Goal: Navigation & Orientation: Find specific page/section

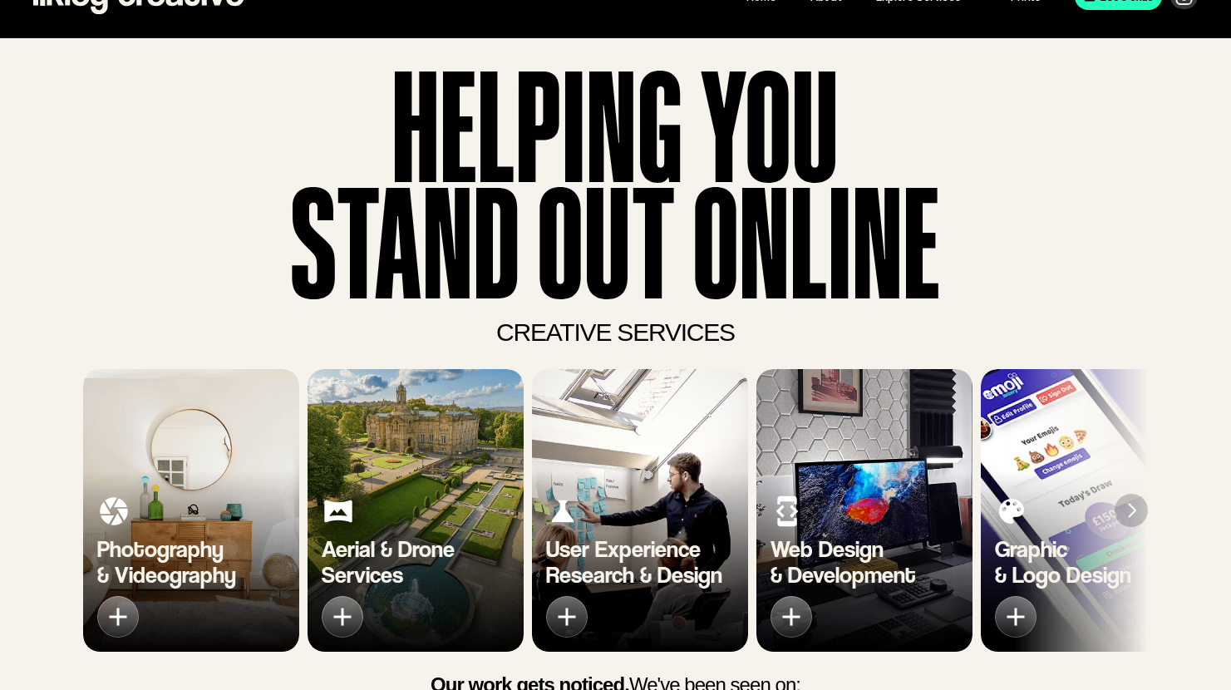
scroll to position [55, 0]
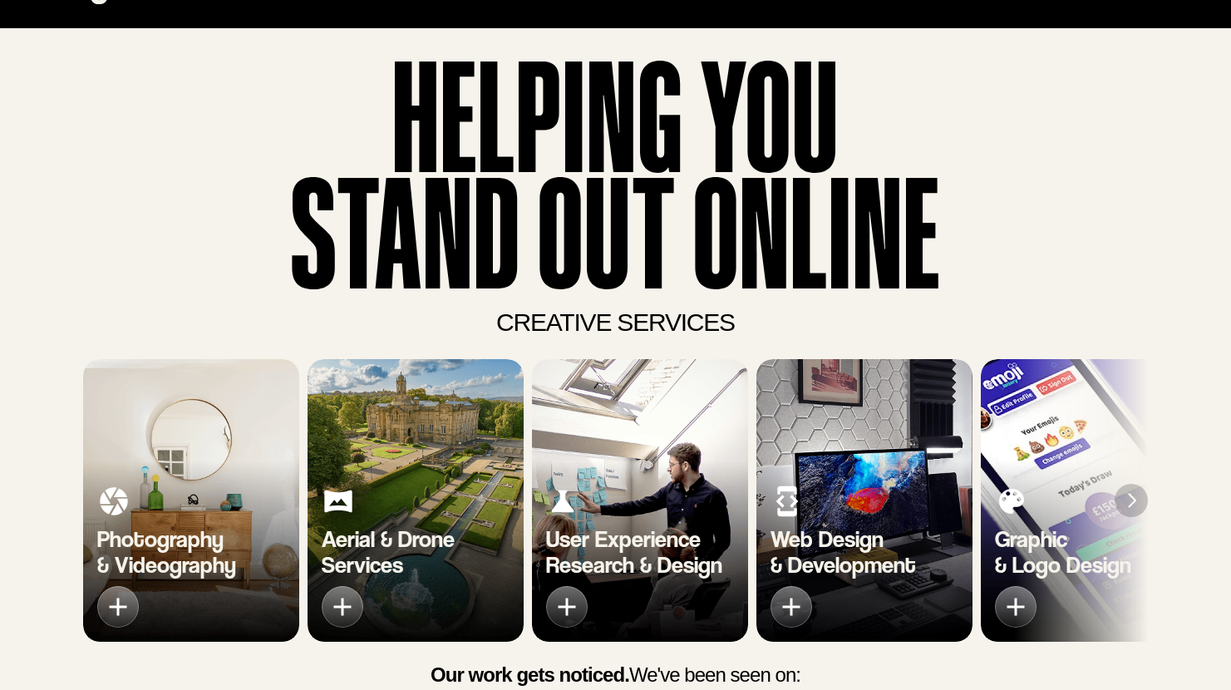
click at [418, 448] on img "2 of 7" at bounding box center [416, 500] width 216 height 283
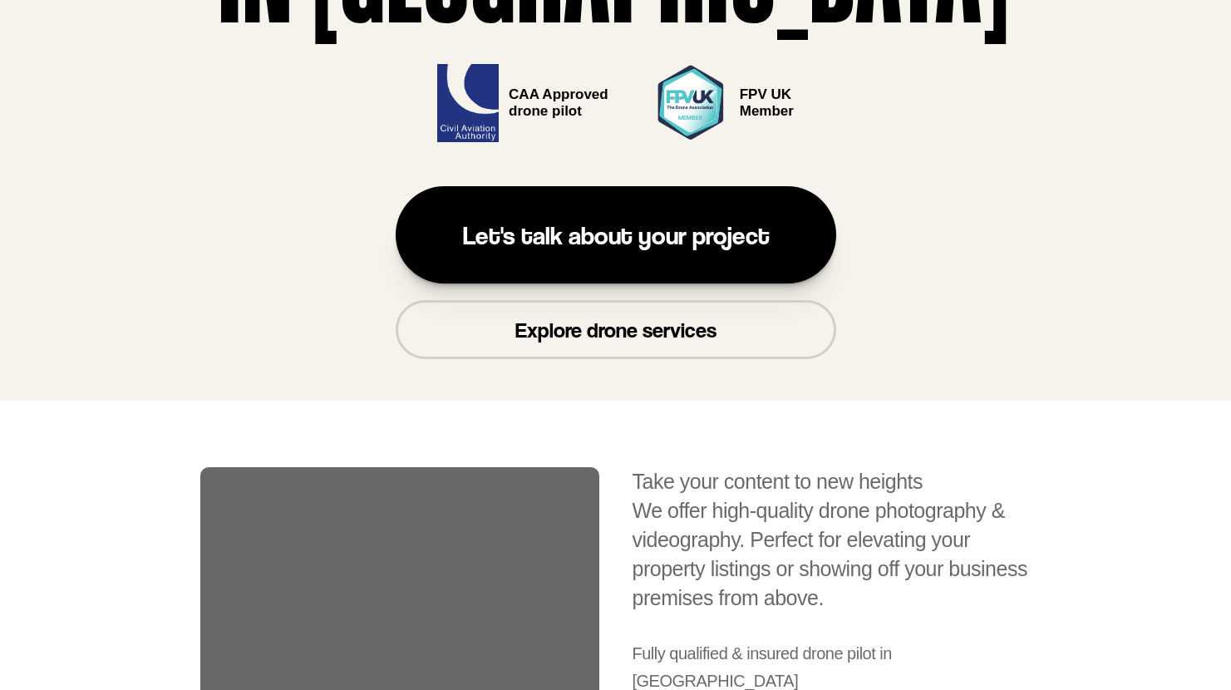
scroll to position [698, 0]
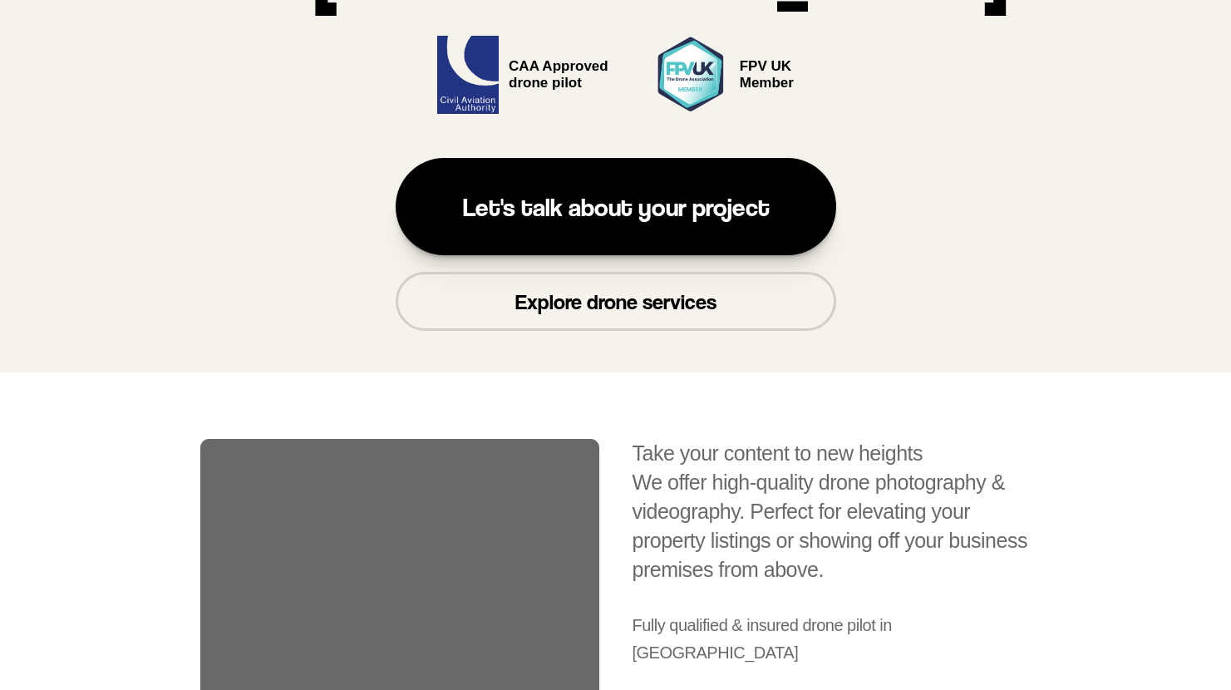
click at [604, 304] on p "Explore drone services" at bounding box center [616, 302] width 201 height 26
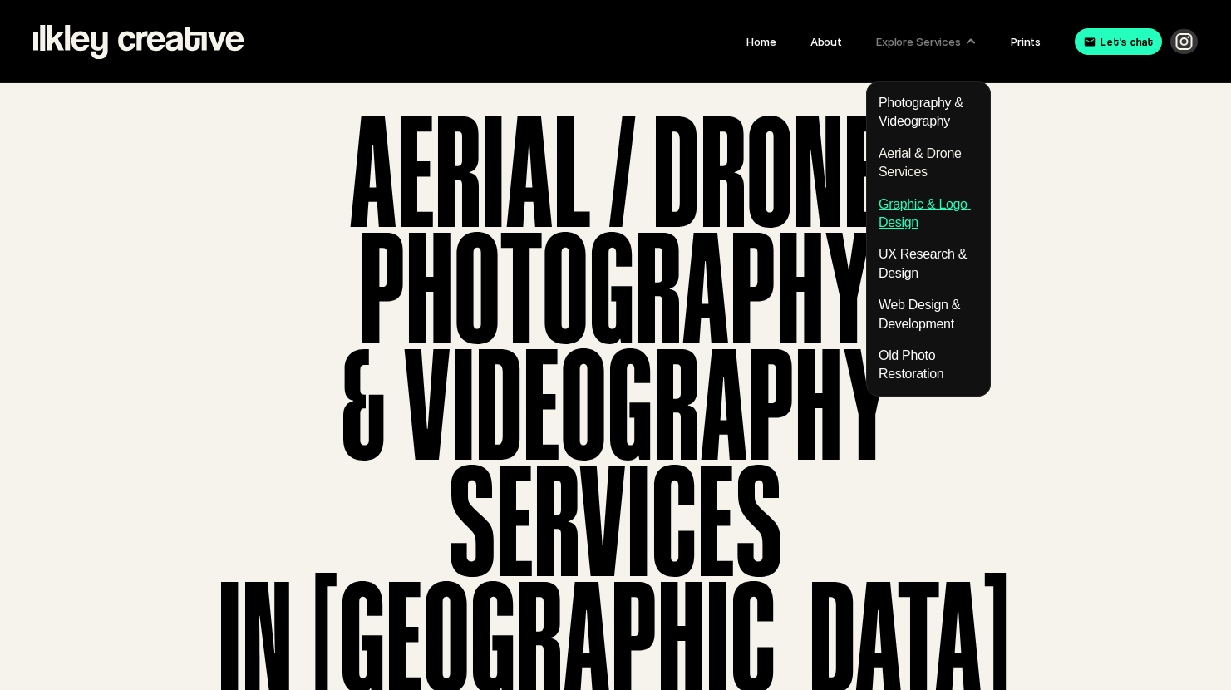
click at [901, 218] on link "Graphic & Logo Design" at bounding box center [925, 213] width 92 height 32
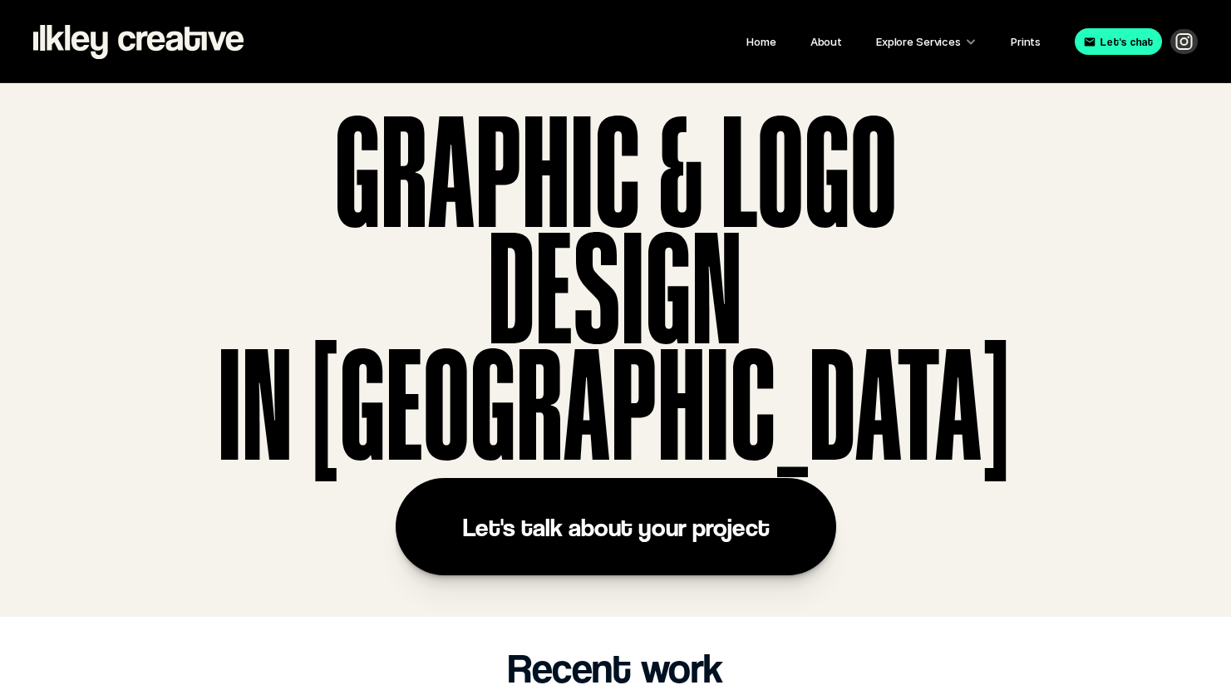
click at [1132, 605] on header "GRAPHIC & LOGO DESIGN in [GEOGRAPHIC_DATA] Let's talk about your project" at bounding box center [615, 350] width 1231 height 534
